Goal: Information Seeking & Learning: Learn about a topic

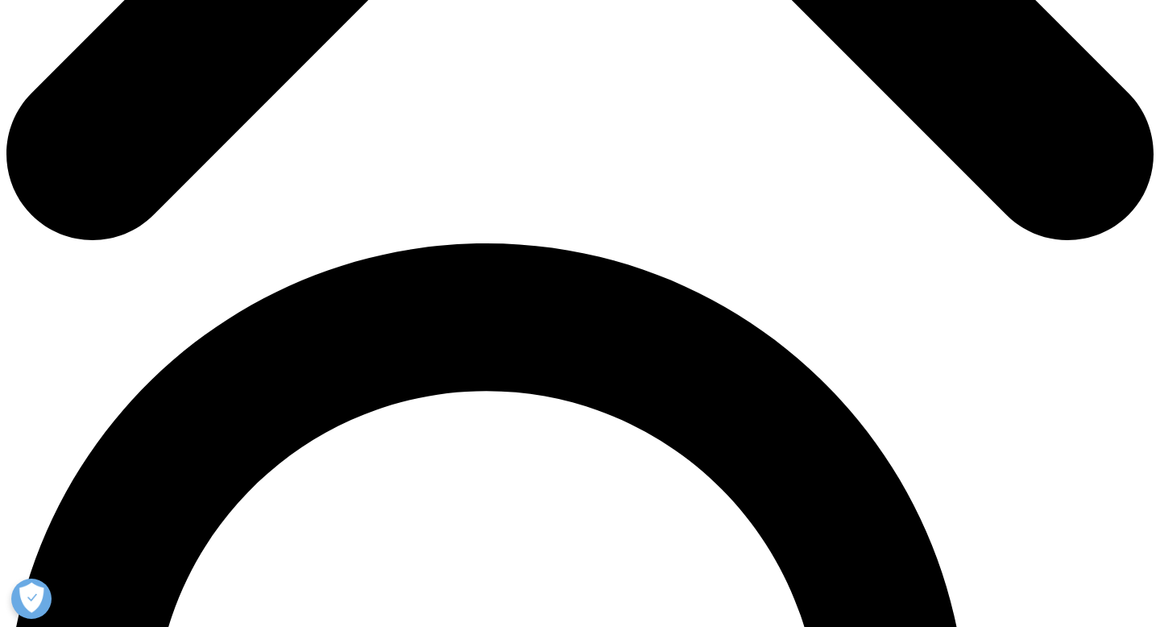
scroll to position [669, 0]
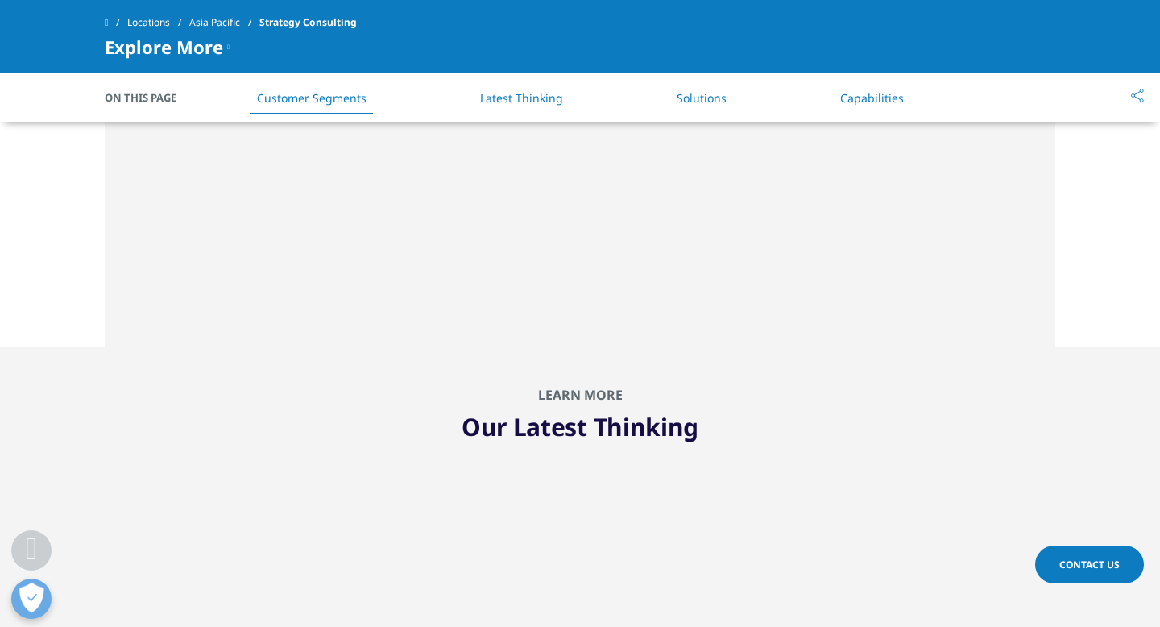
click at [694, 102] on link "Solutions" at bounding box center [702, 97] width 50 height 15
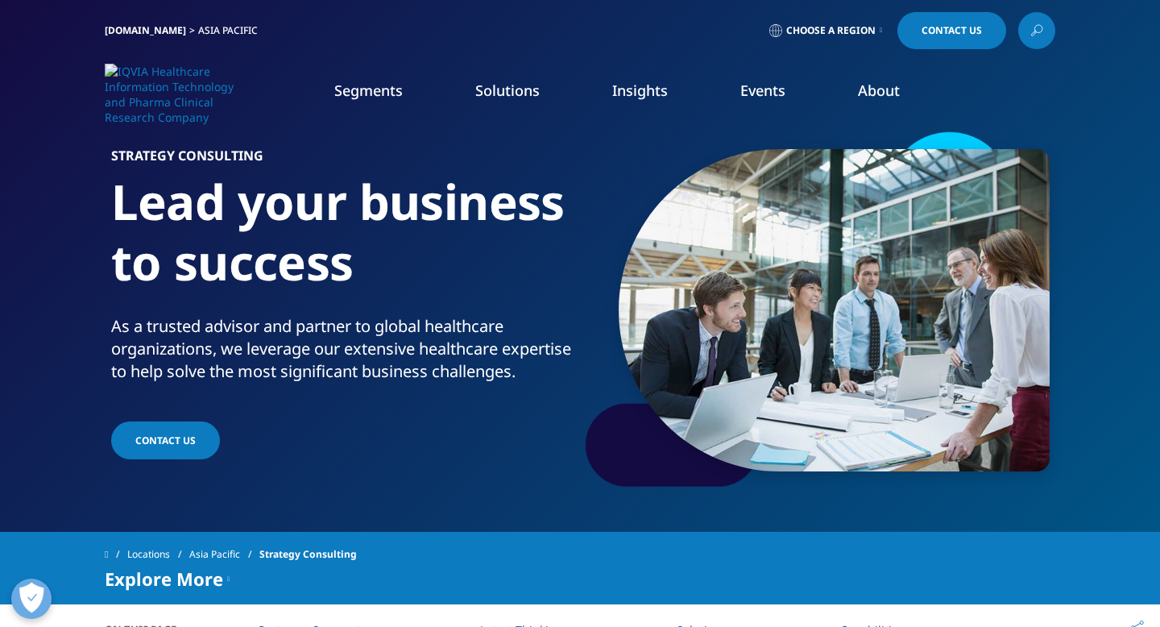
click at [139, 28] on link "IQVIA.COM" at bounding box center [145, 30] width 81 height 14
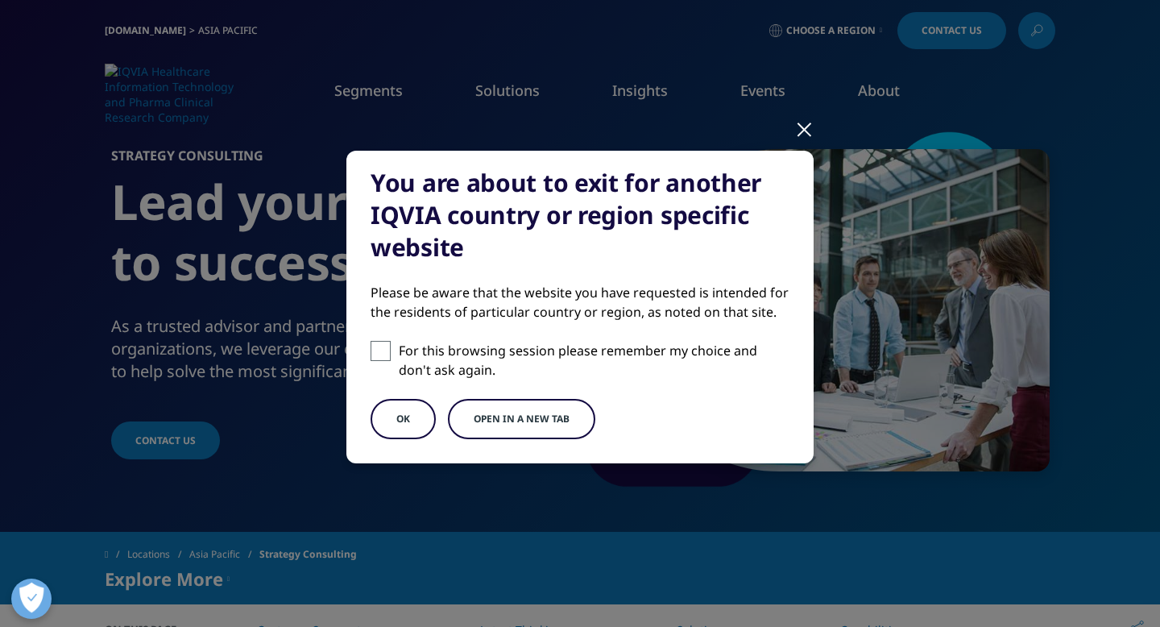
click at [404, 410] on button "OK" at bounding box center [403, 419] width 65 height 40
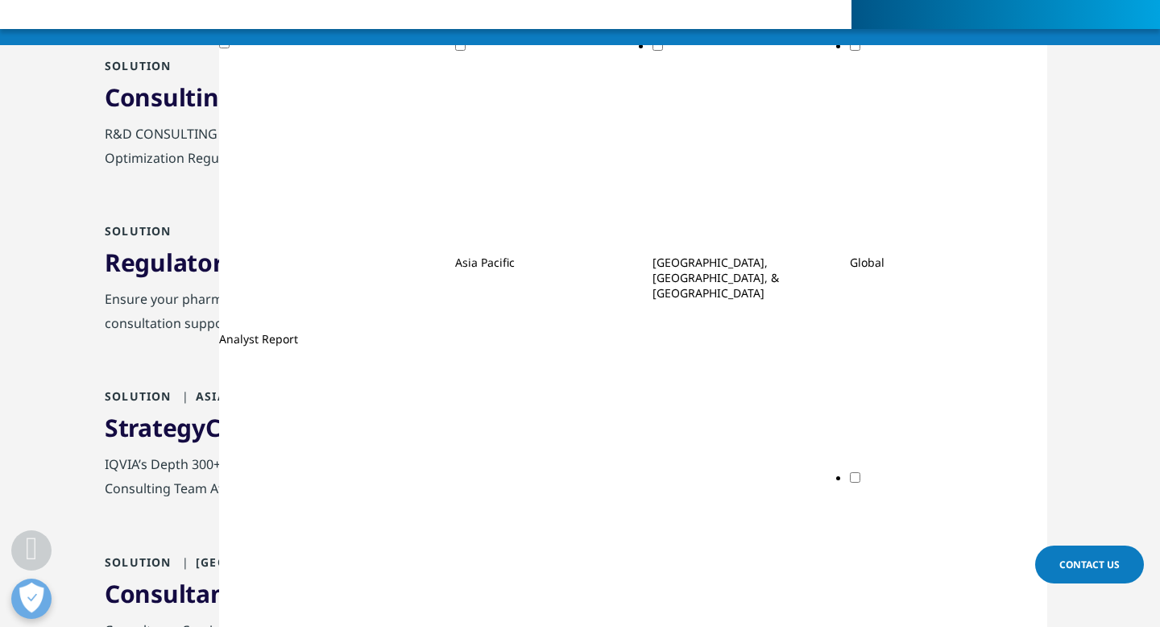
scroll to position [291, 0]
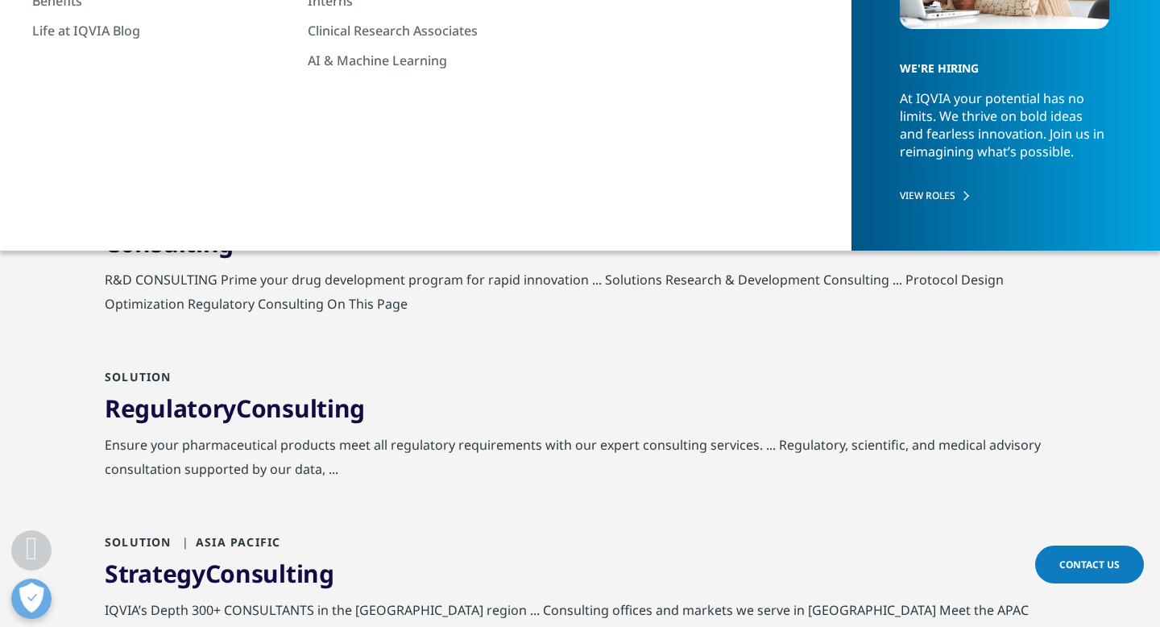
click at [227, 249] on span "Consulting" at bounding box center [169, 242] width 129 height 33
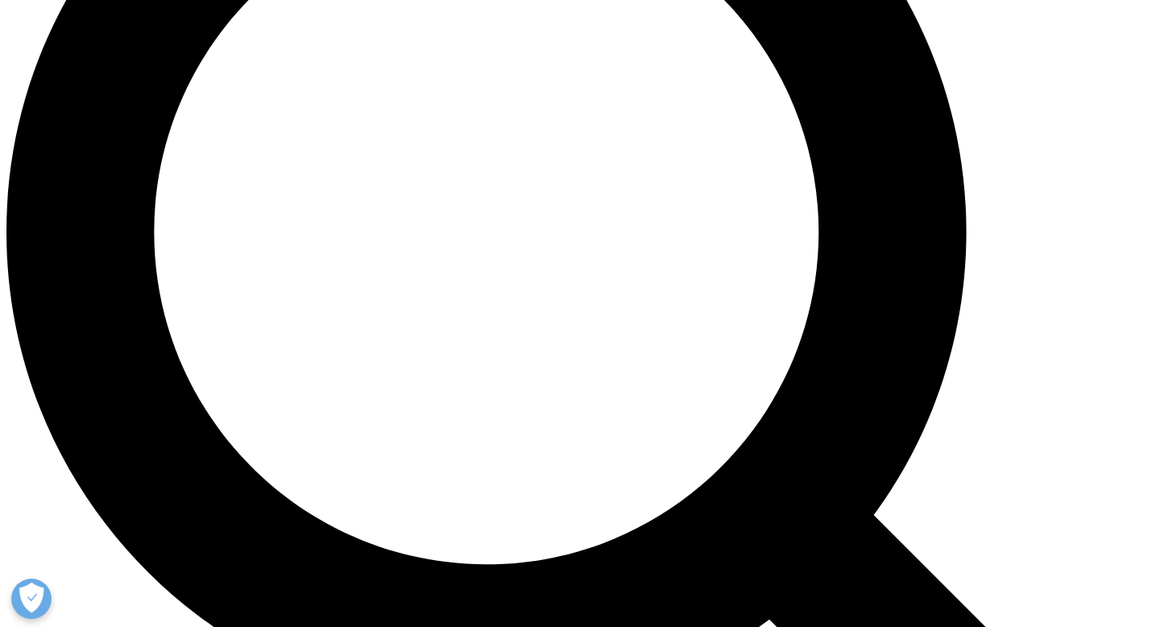
scroll to position [1655, 0]
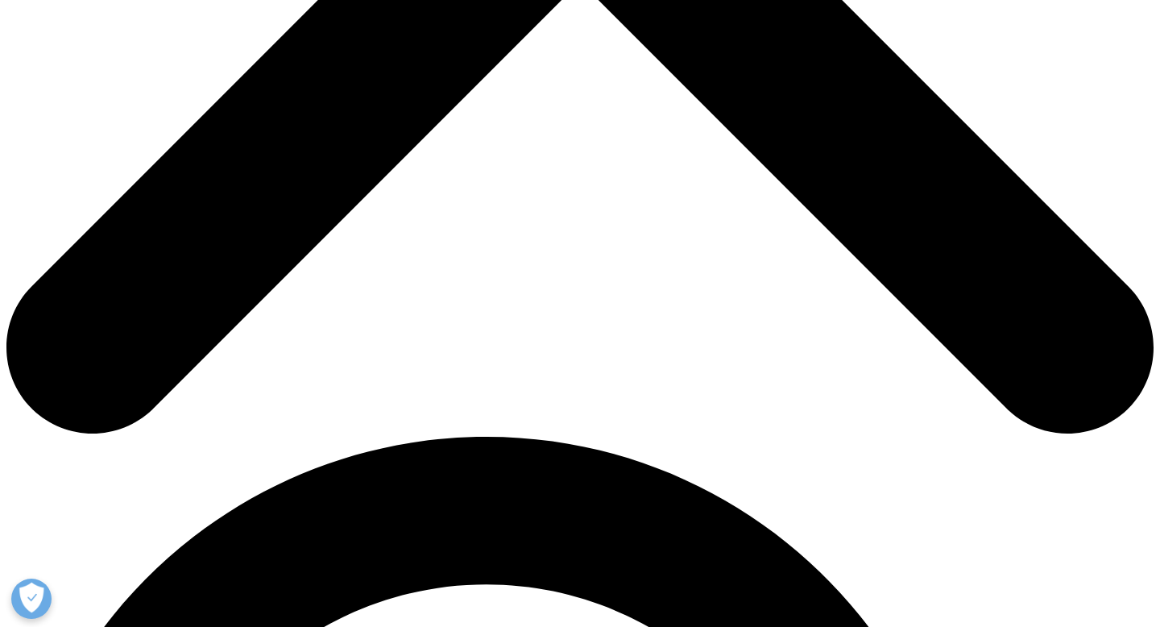
scroll to position [0, 0]
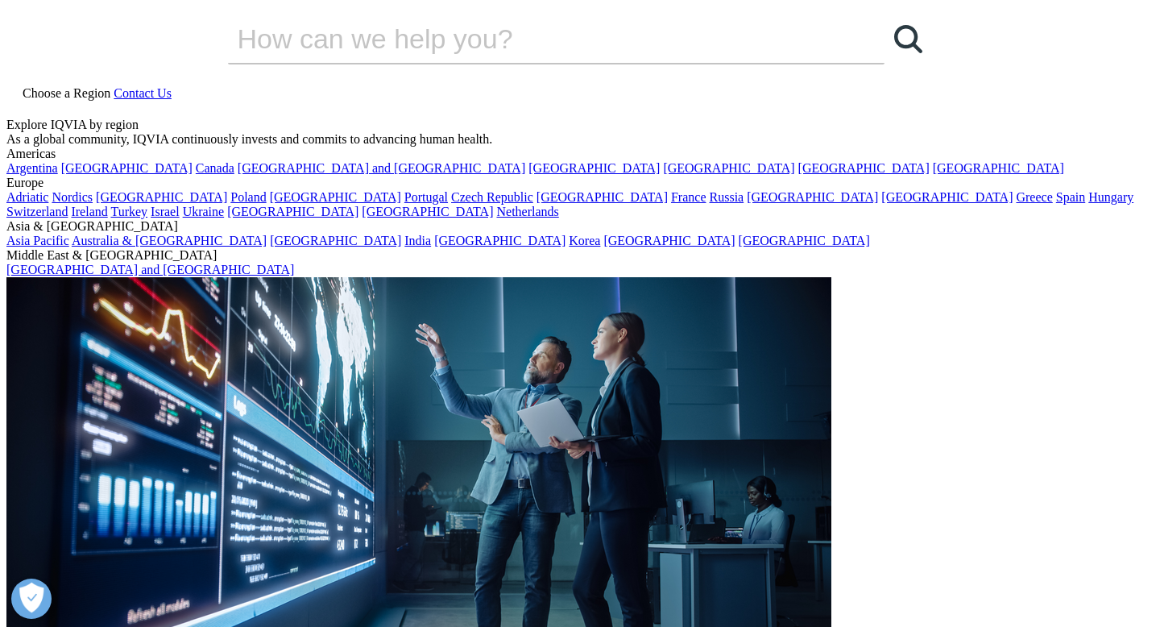
drag, startPoint x: 271, startPoint y: 249, endPoint x: 76, endPoint y: 249, distance: 194.9
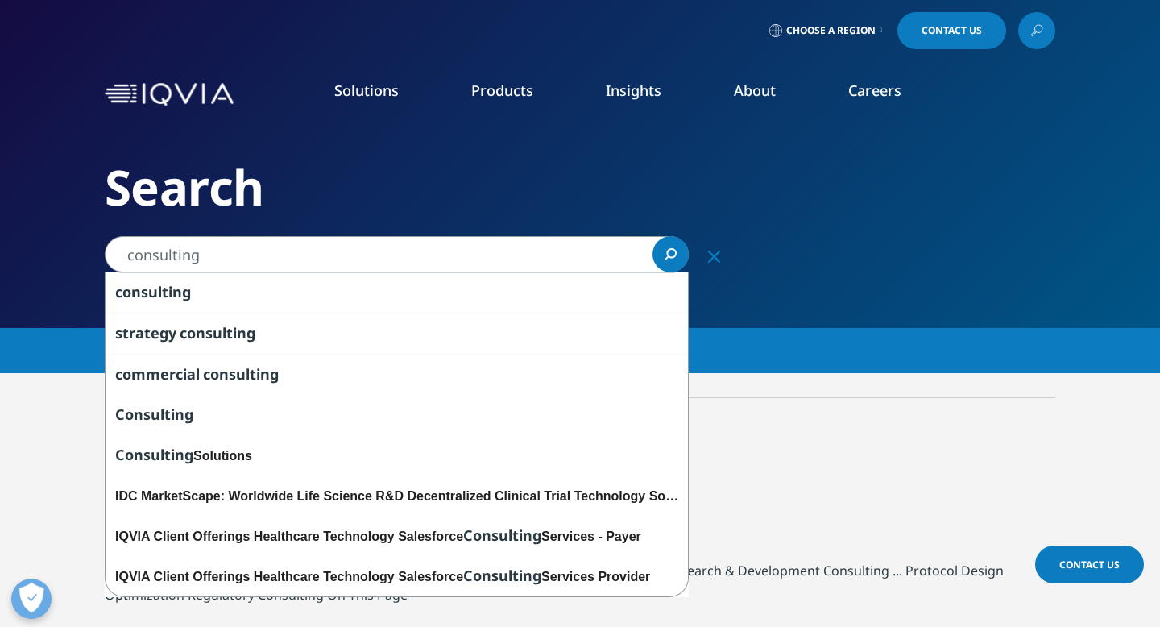
paste input "Healthcare & Analytics Strategy C"
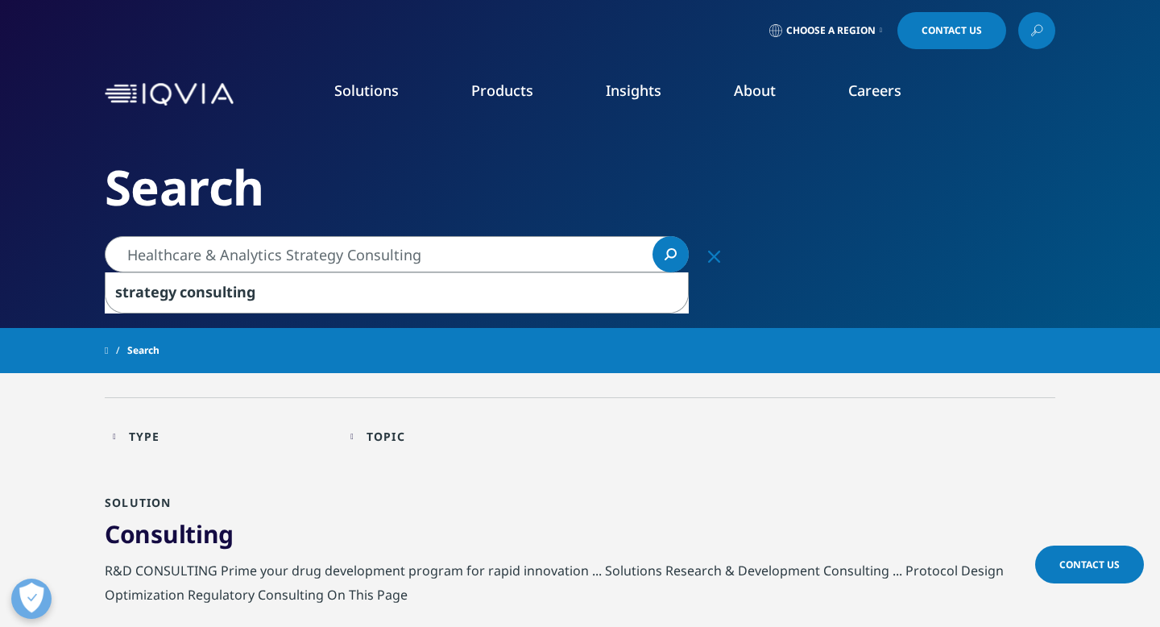
type input "Healthcare & Analytics Strategy Consulting"
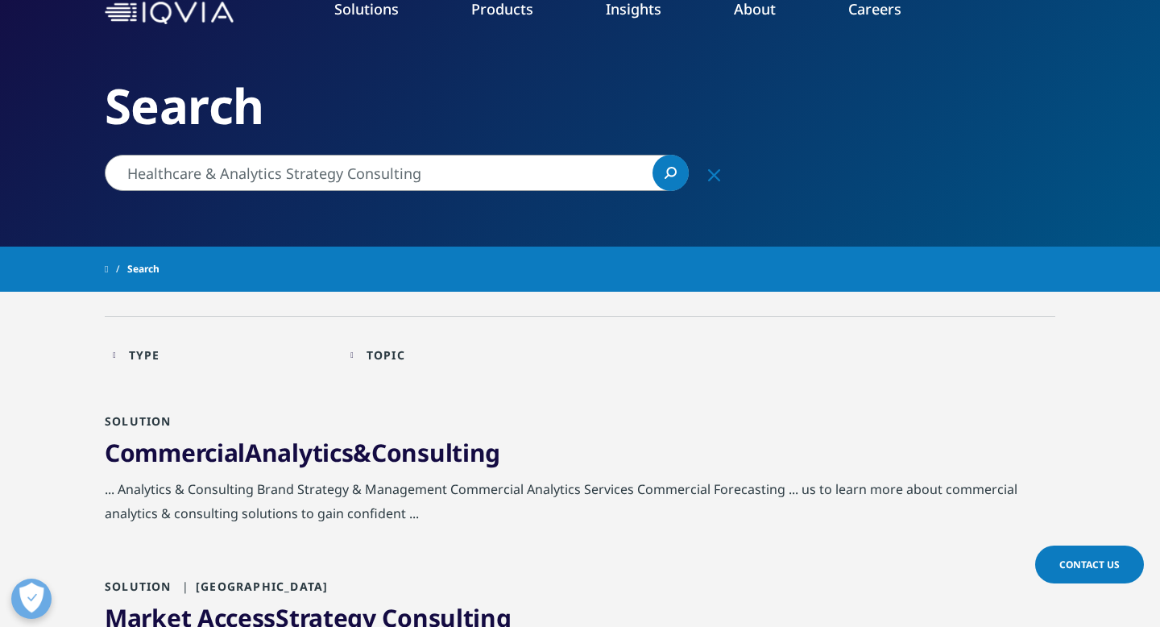
scroll to position [197, 0]
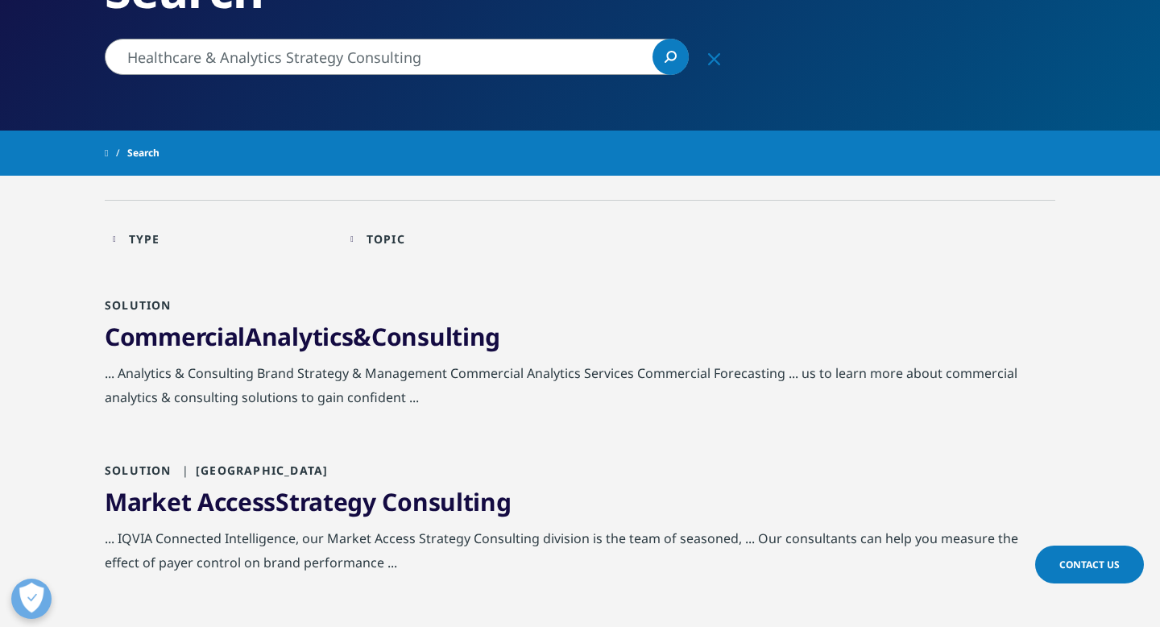
click at [403, 339] on span "Consulting" at bounding box center [435, 336] width 129 height 33
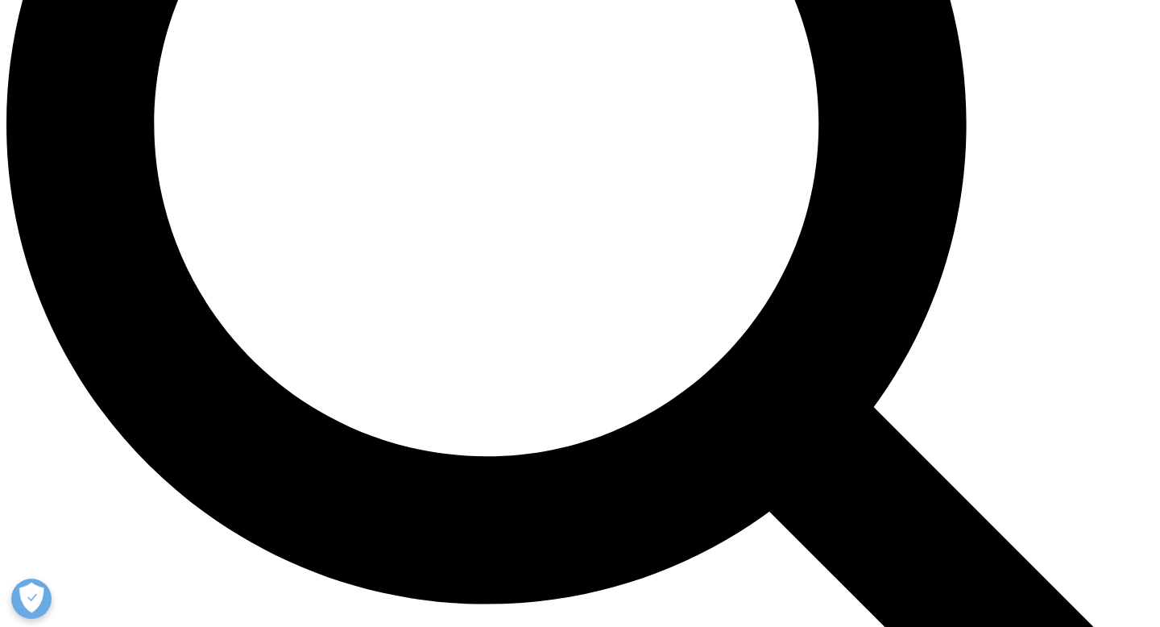
scroll to position [1640, 0]
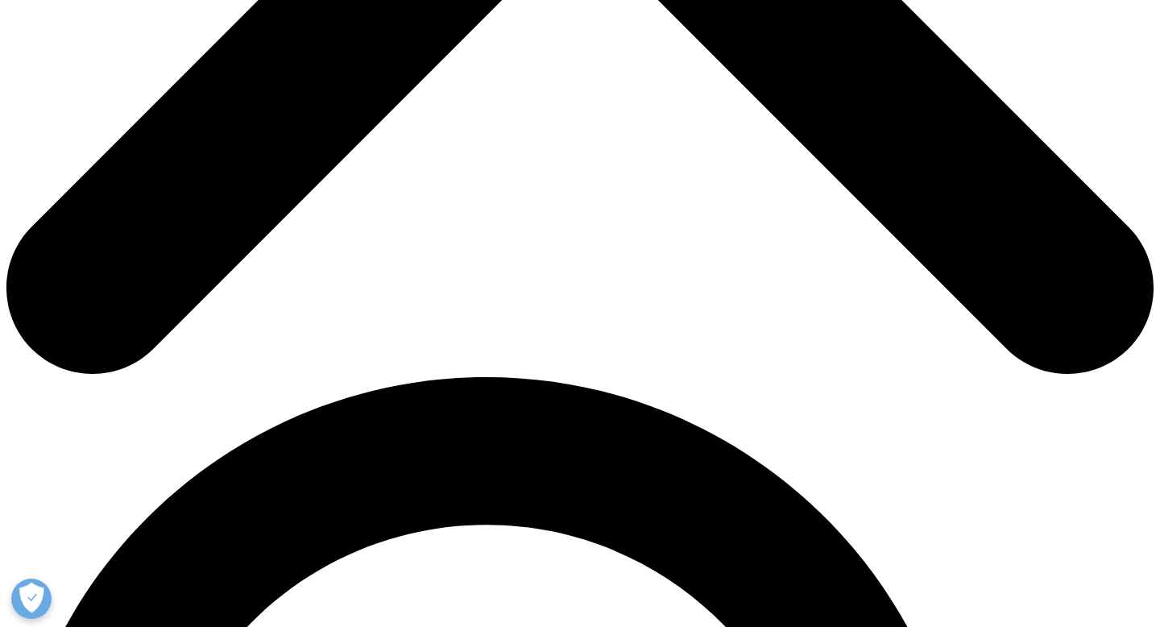
scroll to position [0, 322]
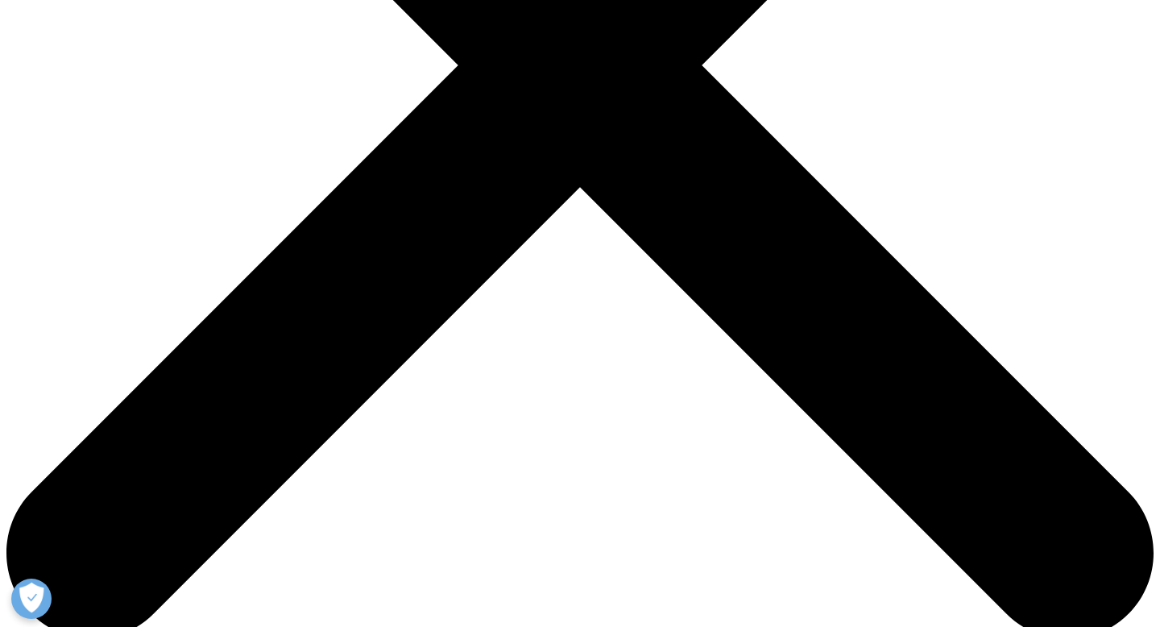
scroll to position [404, 0]
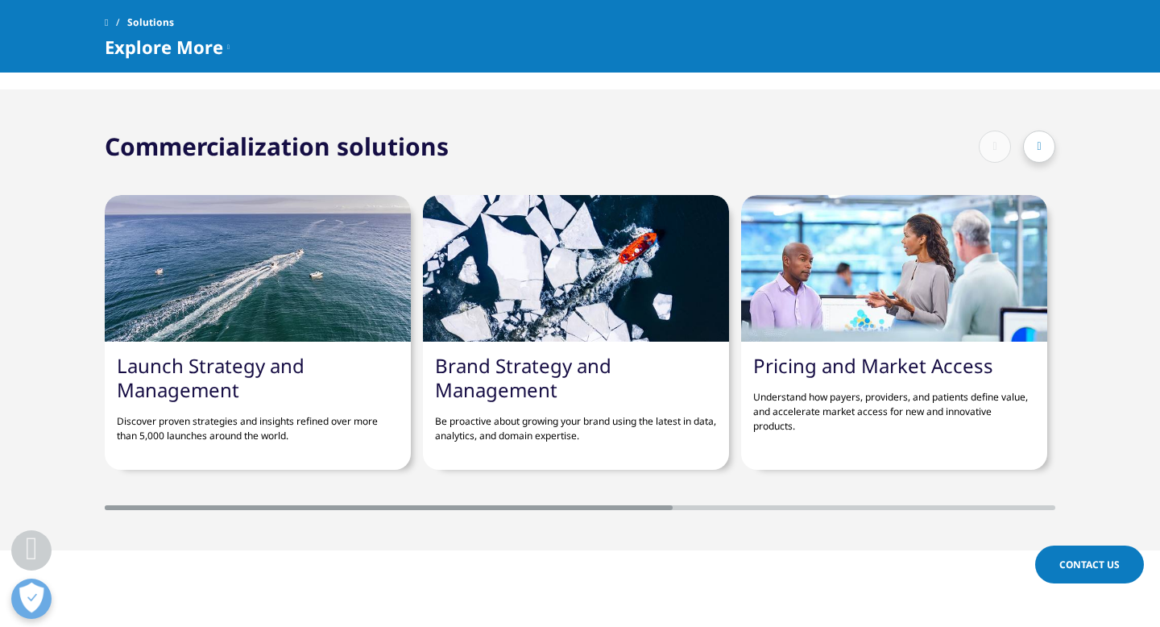
click at [798, 387] on p "Understand how payers, providers, and patients define value, and accelerate mar…" at bounding box center [894, 406] width 282 height 56
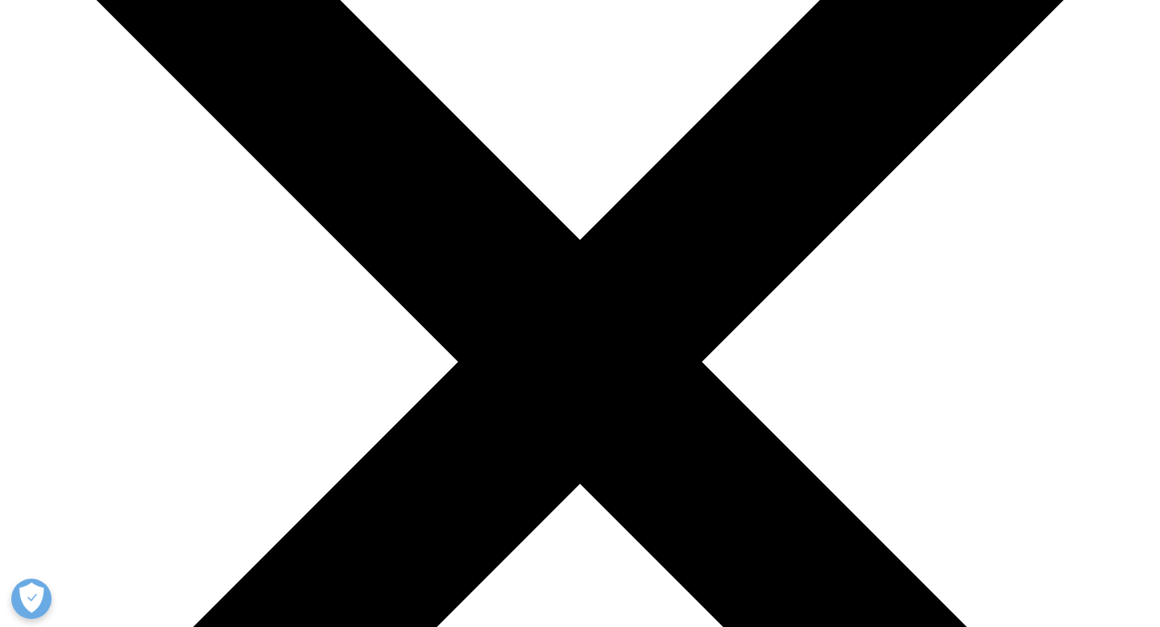
scroll to position [18, 0]
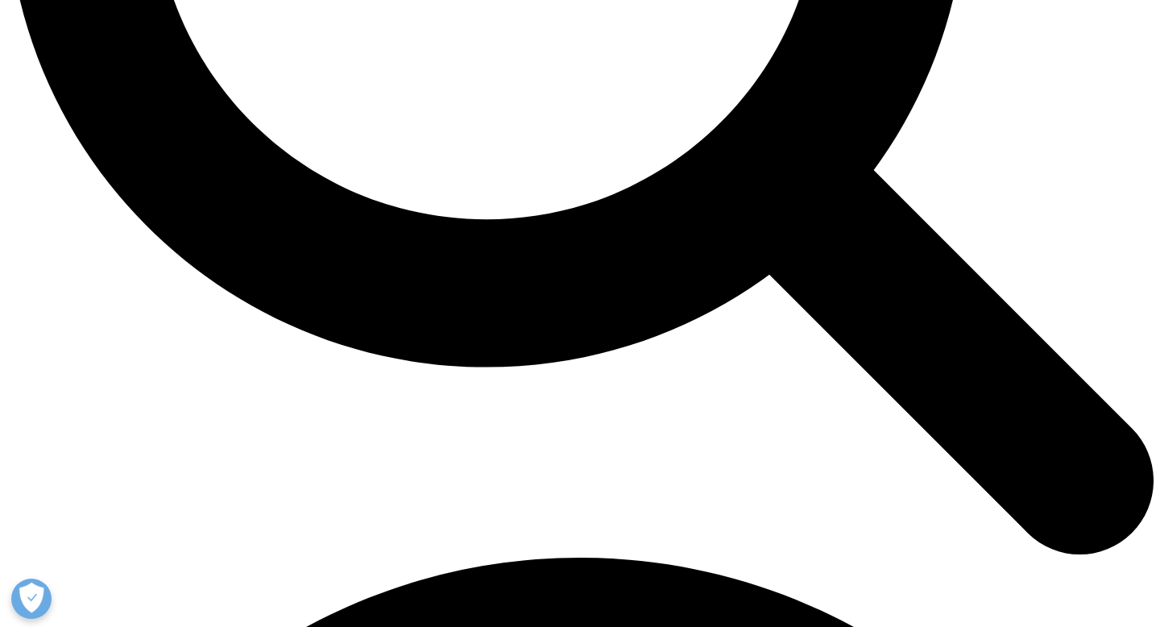
scroll to position [1336, 0]
